Goal: Task Accomplishment & Management: Use online tool/utility

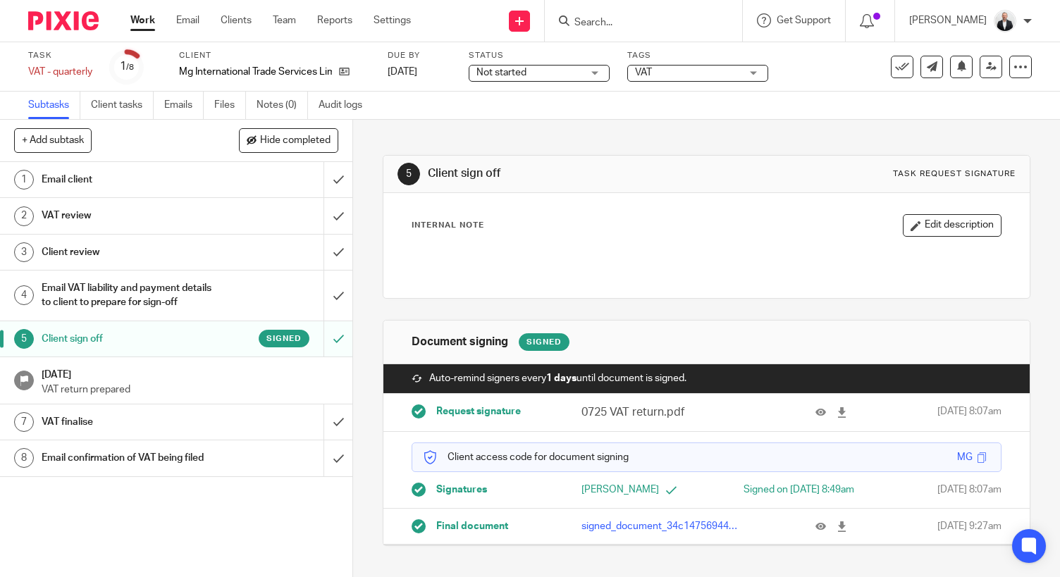
click at [644, 534] on p "signed_document_34c14756944849a39528f9d0dba43374.pdf" at bounding box center [661, 527] width 159 height 14
click at [816, 532] on icon at bounding box center [821, 527] width 11 height 11
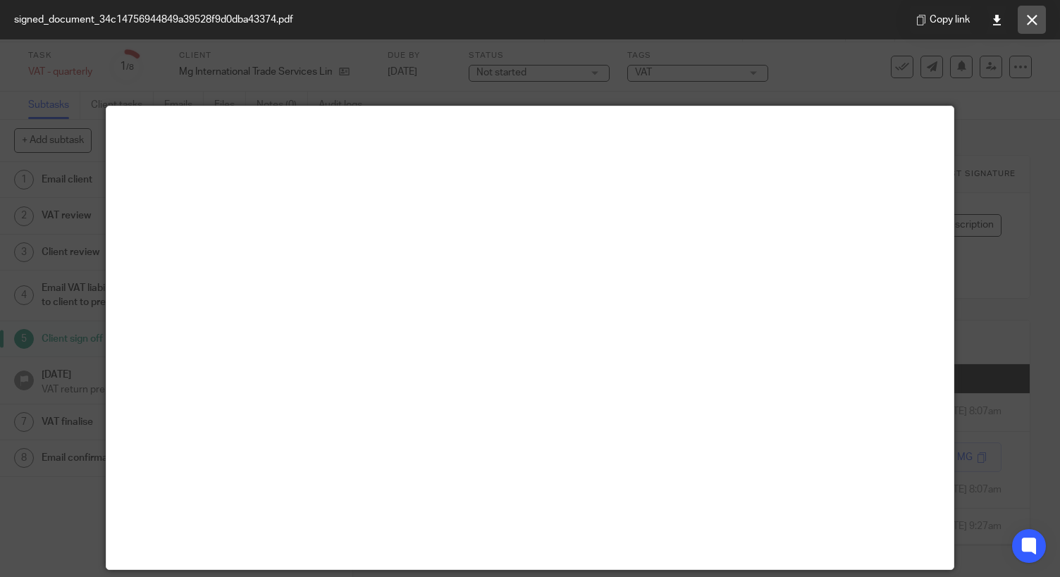
click at [1035, 19] on icon at bounding box center [1032, 20] width 11 height 11
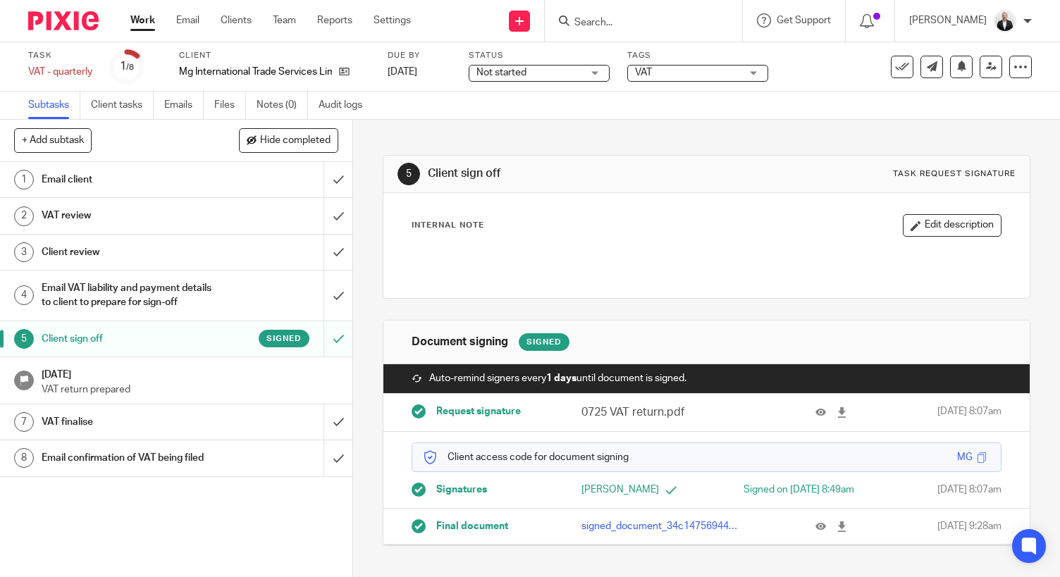
click at [209, 465] on h1 "Email confirmation of VAT being filed" at bounding box center [131, 458] width 179 height 21
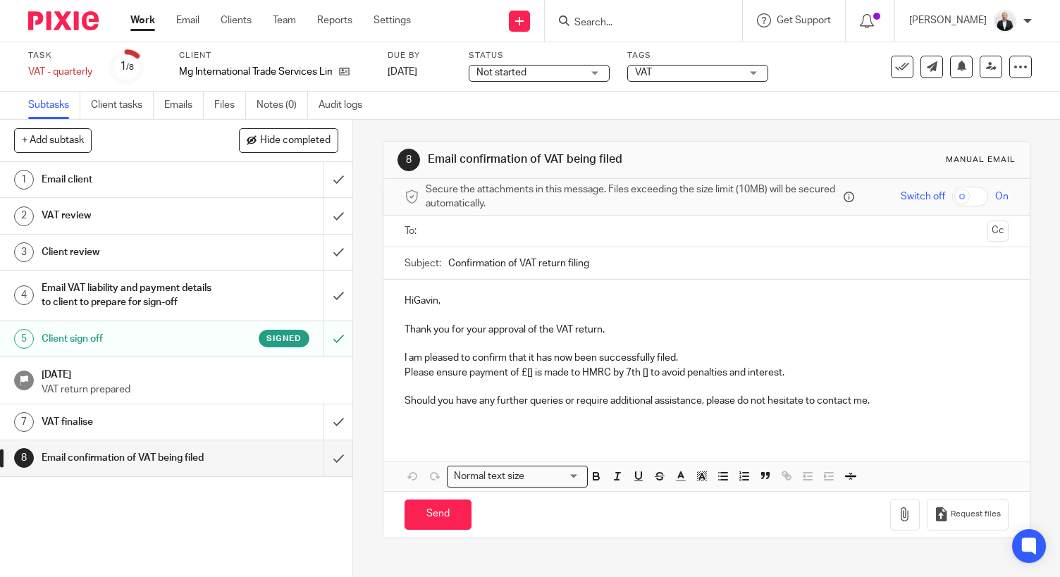
click at [524, 235] on input "text" at bounding box center [706, 231] width 551 height 16
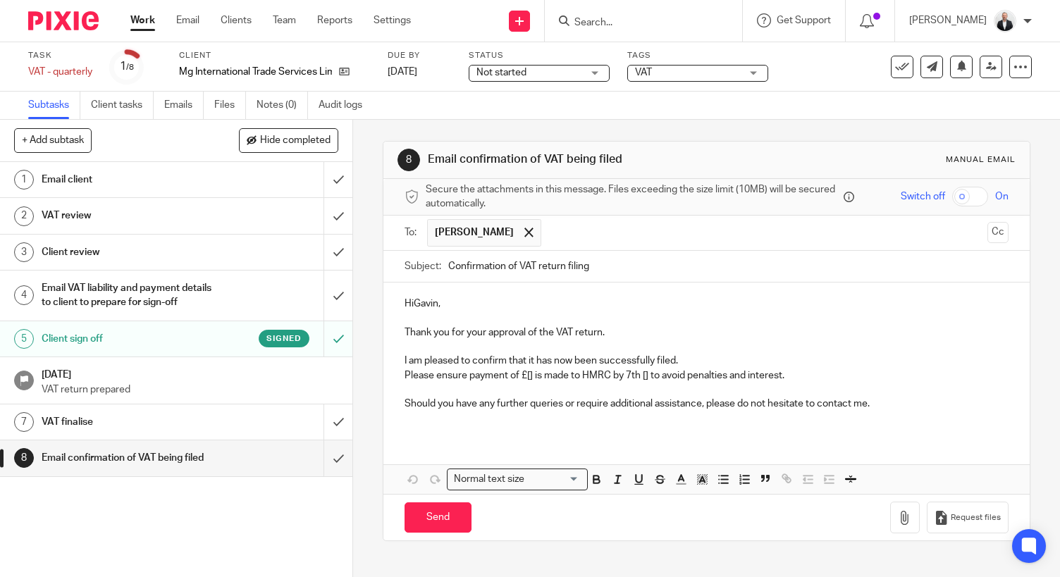
click at [410, 302] on p "HiGavin," at bounding box center [707, 304] width 604 height 14
click at [390, 377] on div "Hi Gavin, Thank you for your approval of the VAT return. I am pleased to confir…" at bounding box center [706, 359] width 646 height 153
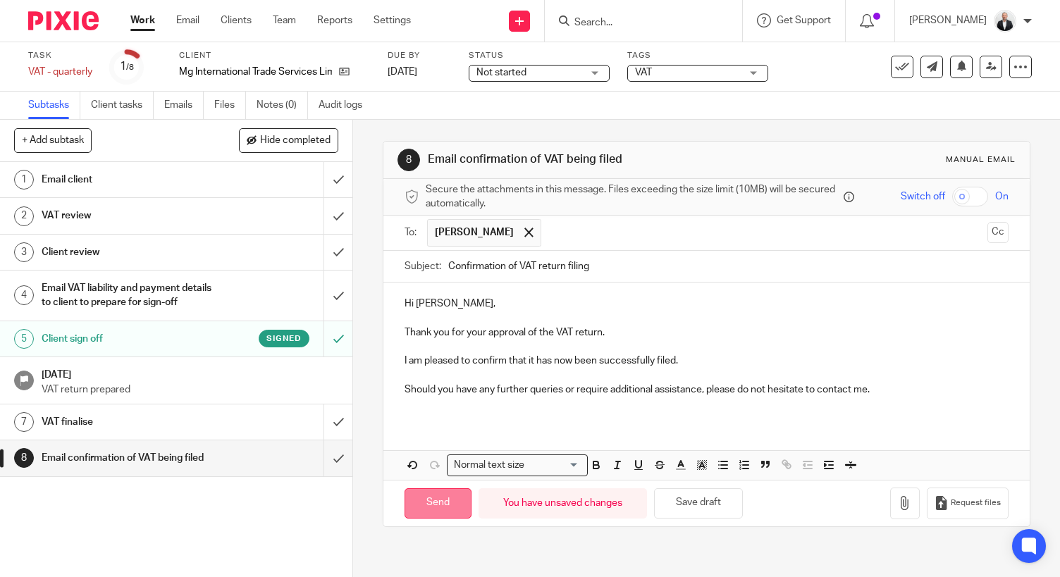
click at [440, 505] on input "Send" at bounding box center [438, 503] width 67 height 30
type input "Sent"
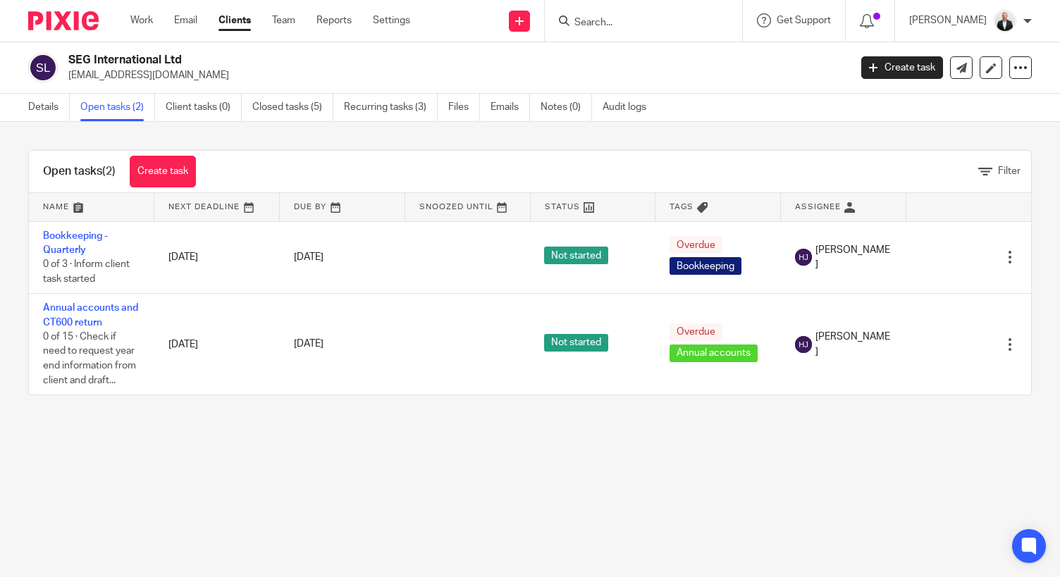
click at [689, 17] on input "Search" at bounding box center [636, 23] width 127 height 13
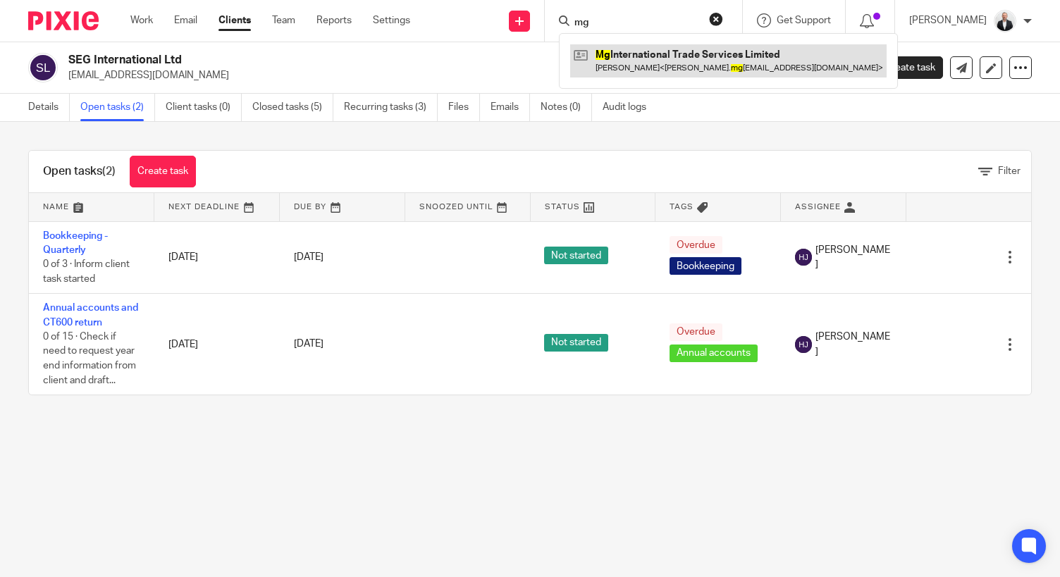
type input "mg"
click at [681, 53] on link at bounding box center [728, 60] width 317 height 32
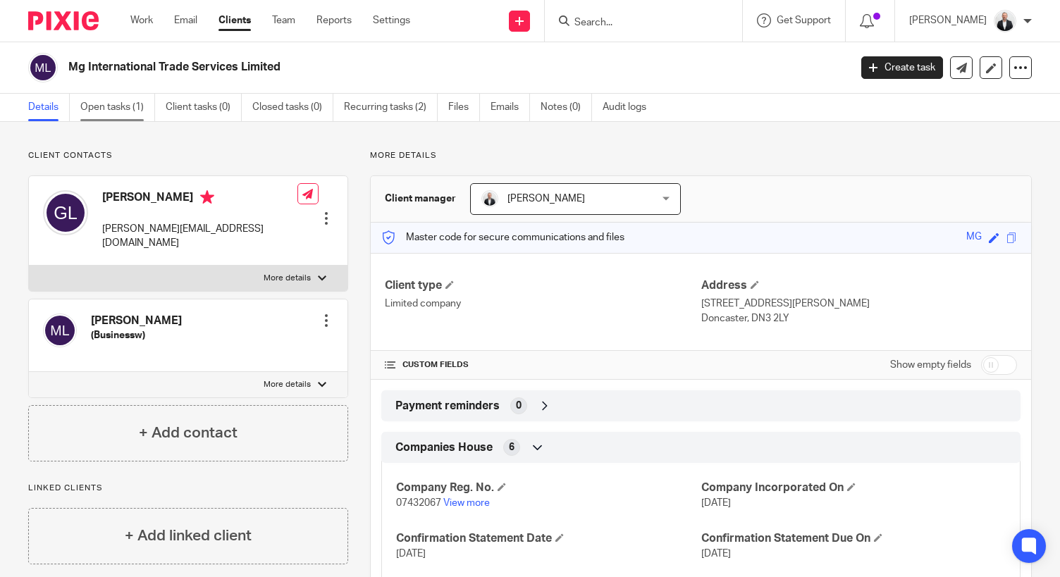
click at [102, 119] on link "Open tasks (1)" at bounding box center [117, 107] width 75 height 27
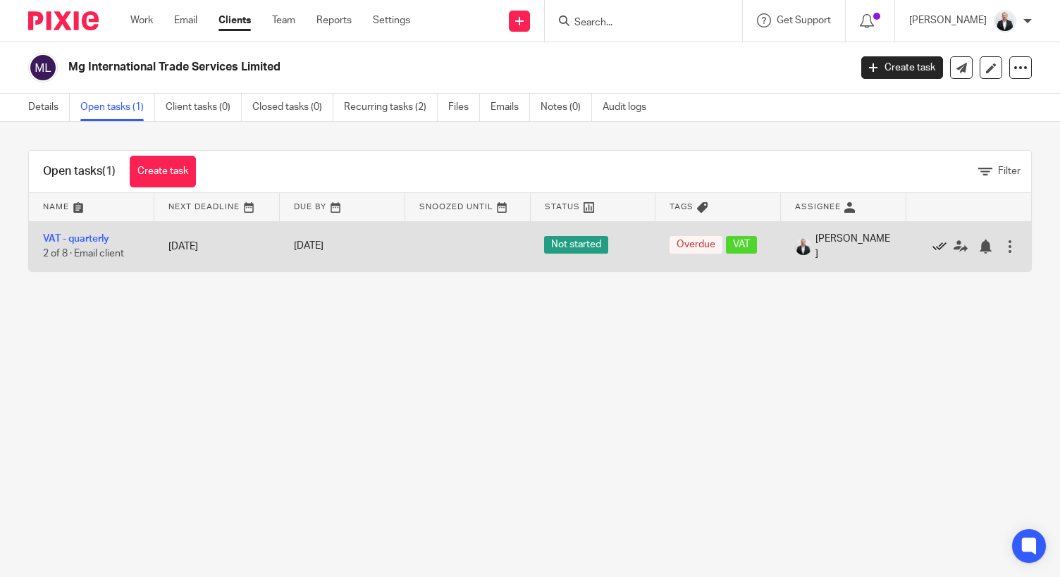
click at [933, 246] on icon at bounding box center [940, 247] width 14 height 14
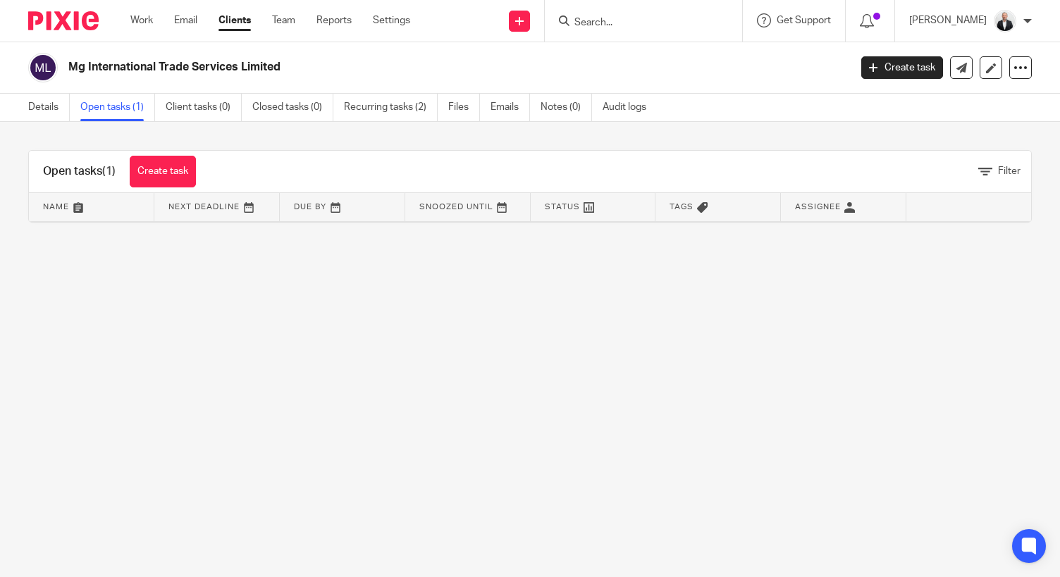
click at [637, 377] on main "Mg International Trade Services Limited Create task Update from Companies House…" at bounding box center [530, 288] width 1060 height 577
